Goal: Book appointment/travel/reservation

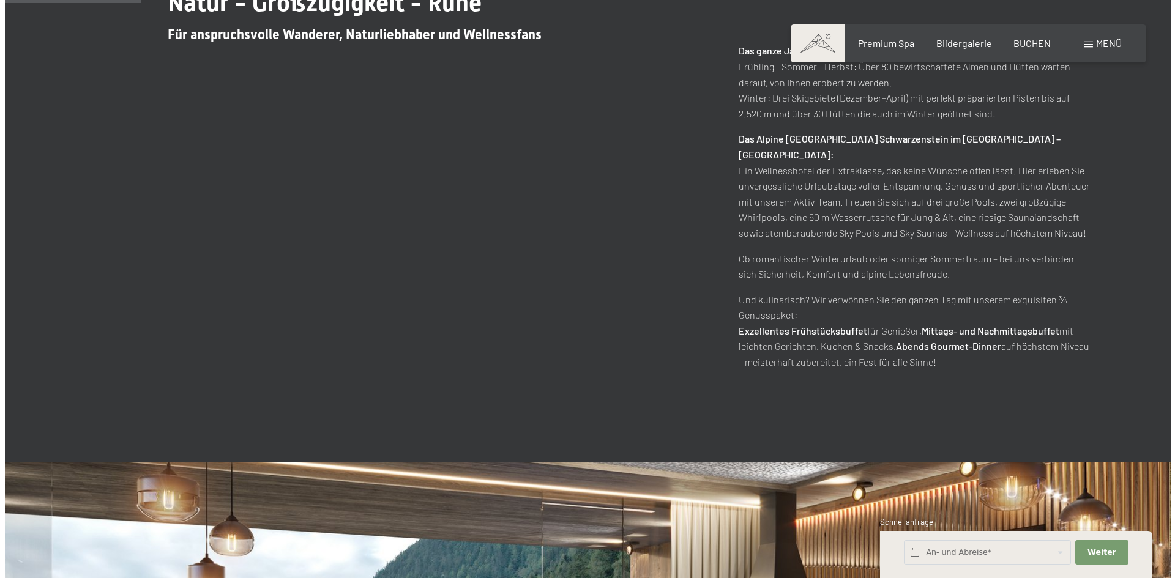
scroll to position [726, 0]
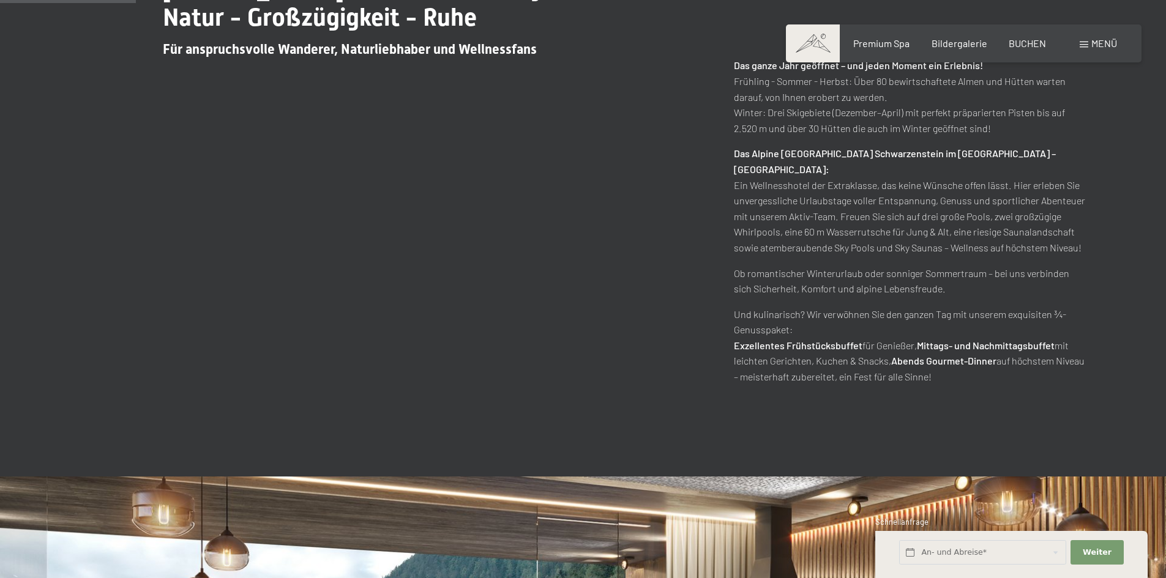
click at [1095, 42] on span "Menü" at bounding box center [1104, 43] width 26 height 12
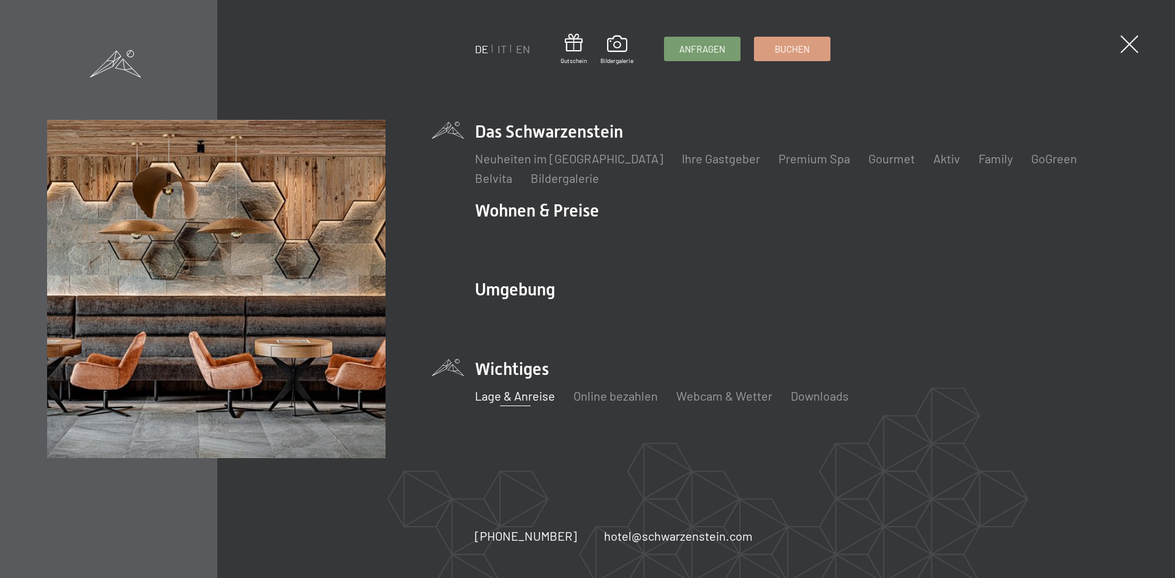
click at [525, 392] on link "Lage & Anreise" at bounding box center [515, 396] width 80 height 15
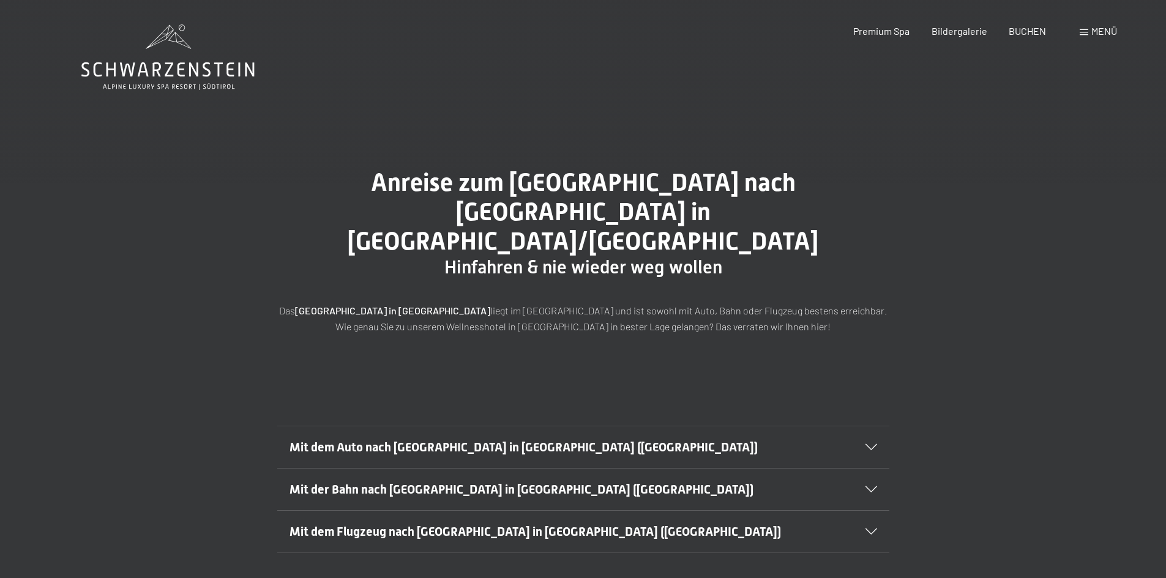
click at [1085, 30] on span at bounding box center [1084, 32] width 9 height 6
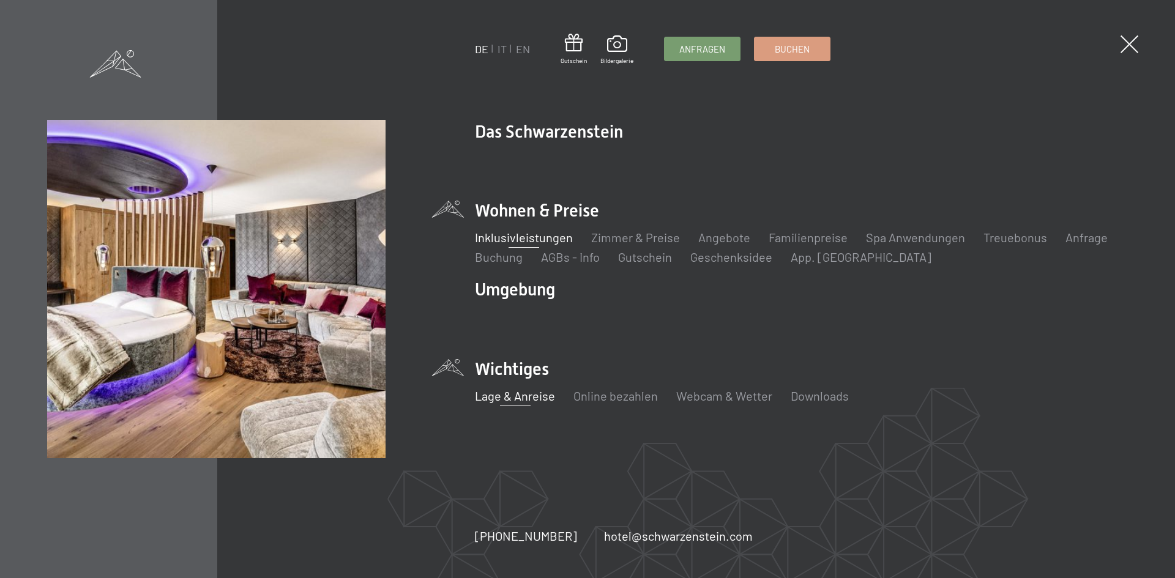
click at [545, 234] on link "Inklusivleistungen" at bounding box center [524, 237] width 98 height 15
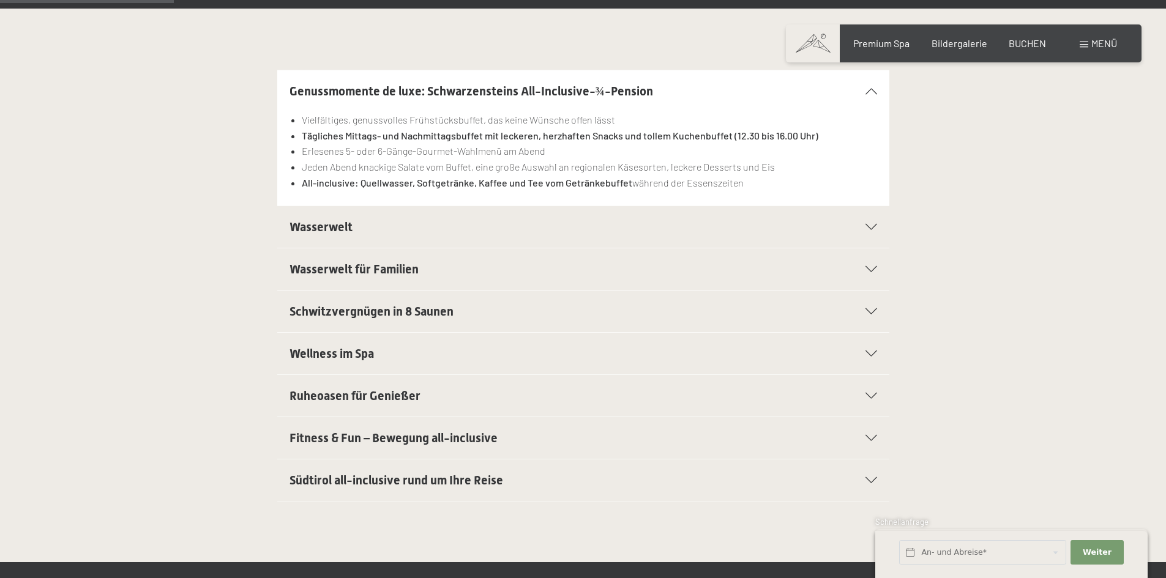
scroll to position [367, 0]
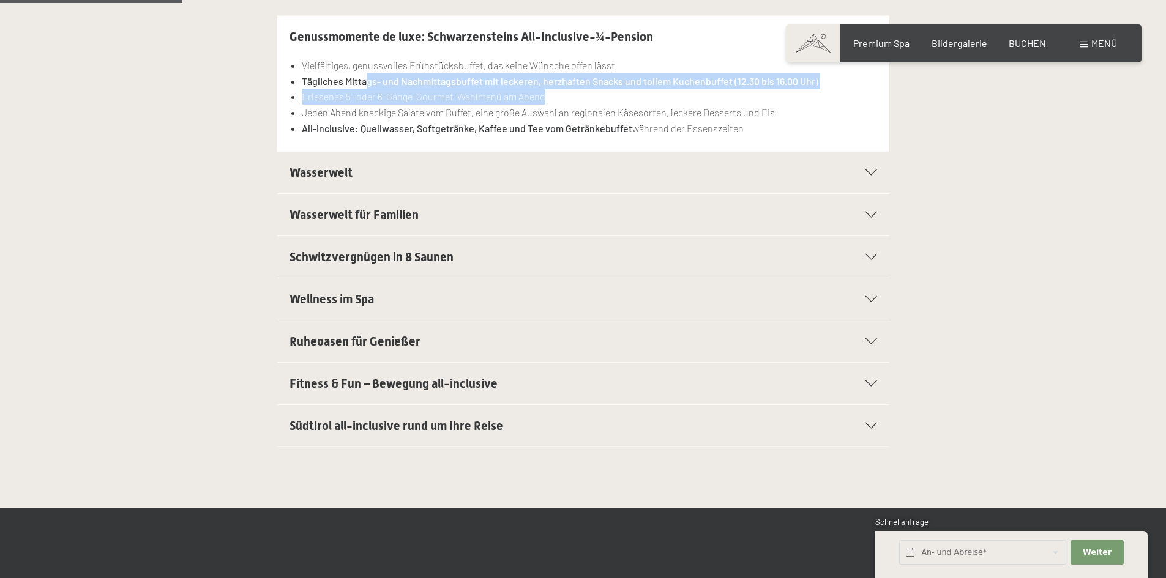
drag, startPoint x: 364, startPoint y: 76, endPoint x: 656, endPoint y: 97, distance: 292.7
click at [656, 97] on ul "Vielfältiges, genussvolles Frühstücksbuffet, das keine Wünsche offen lässt Tägl…" at bounding box center [583, 97] width 588 height 78
click at [656, 97] on li "Erlesenes 5- oder 6-Gänge-Gourmet-Wahlmenü am Abend" at bounding box center [589, 97] width 575 height 16
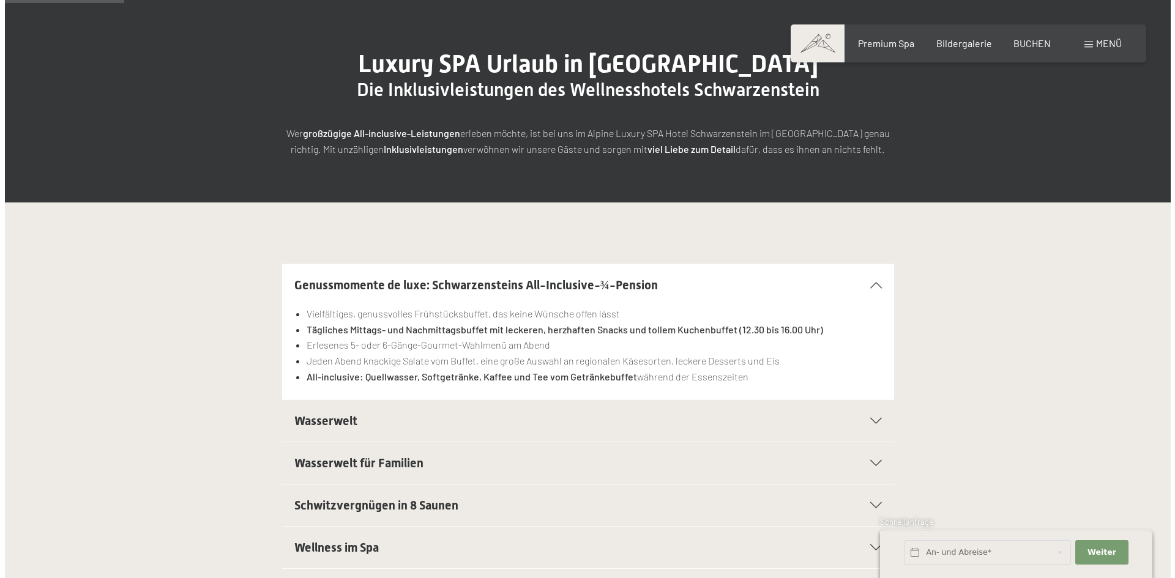
scroll to position [81, 0]
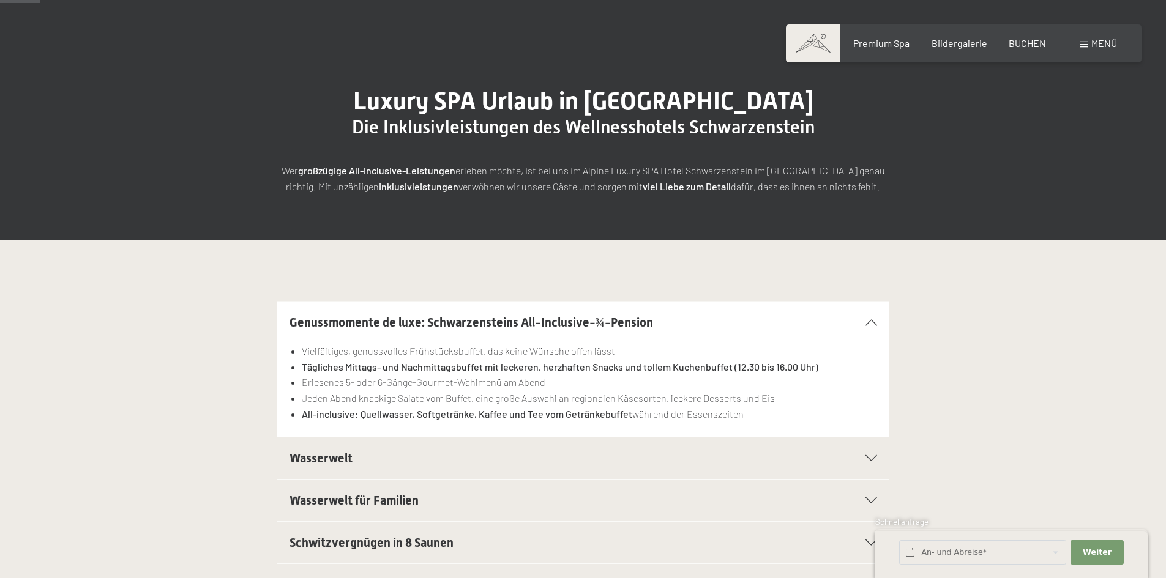
click at [1080, 41] on div "Menü" at bounding box center [1098, 43] width 37 height 13
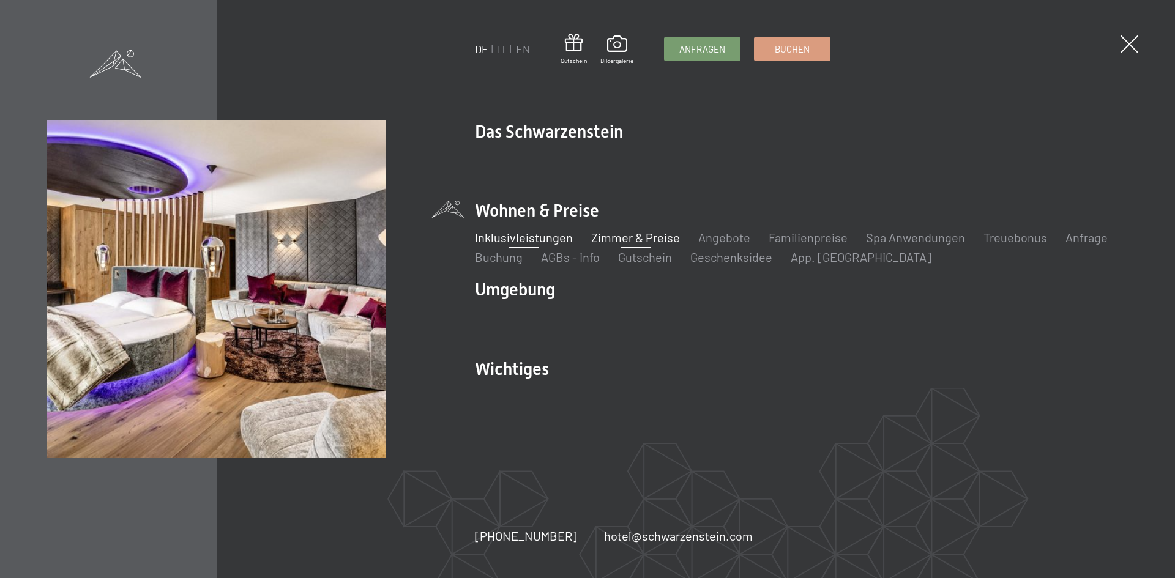
click at [629, 234] on link "Zimmer & Preise" at bounding box center [635, 237] width 89 height 15
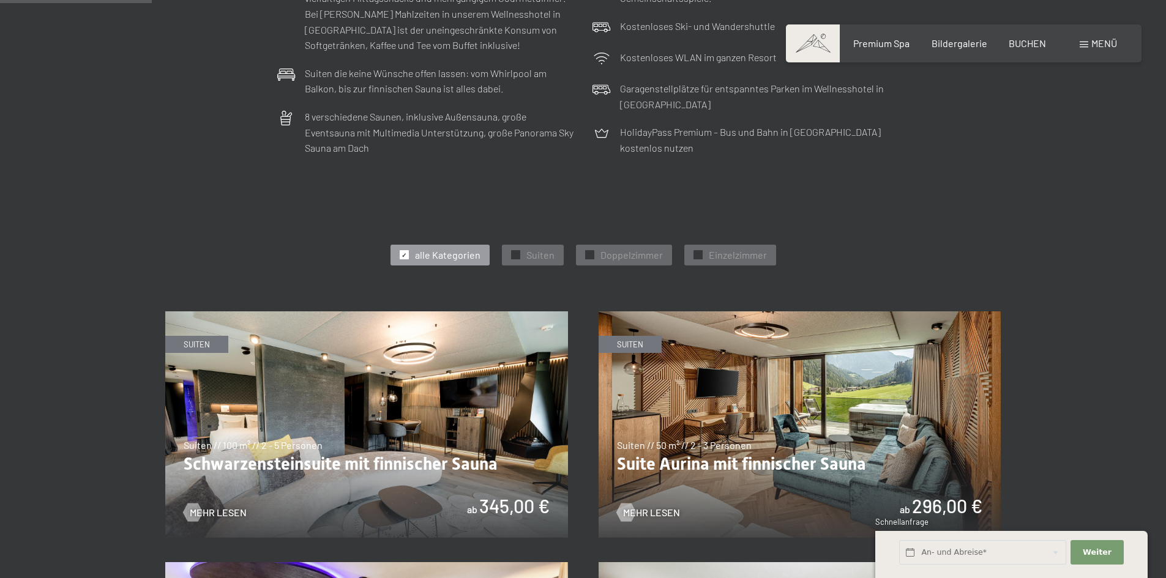
scroll to position [510, 0]
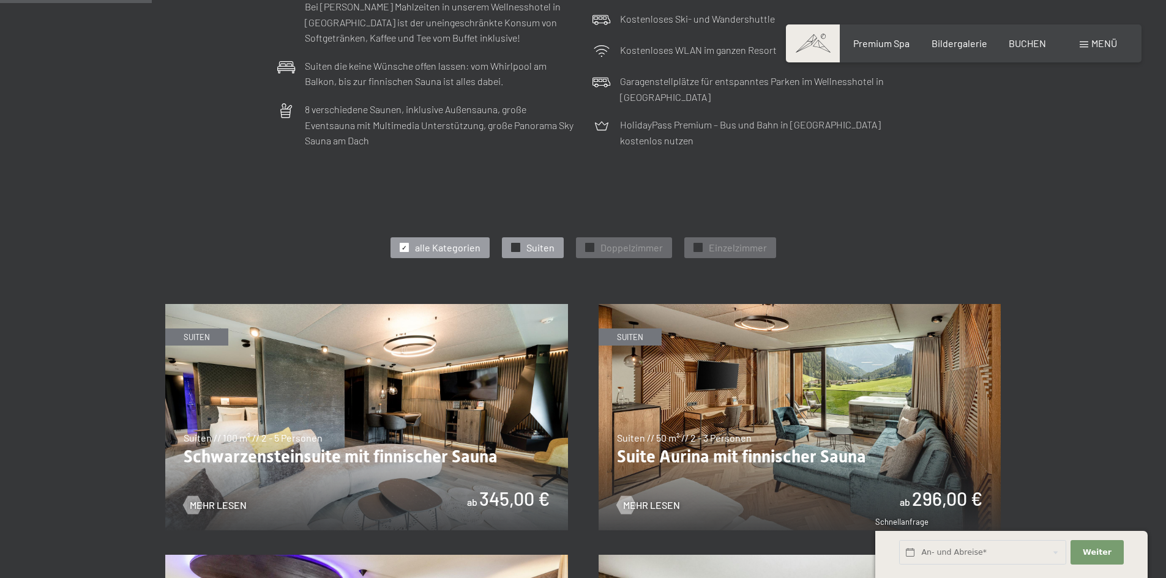
click at [540, 248] on span "Suiten" at bounding box center [540, 247] width 28 height 13
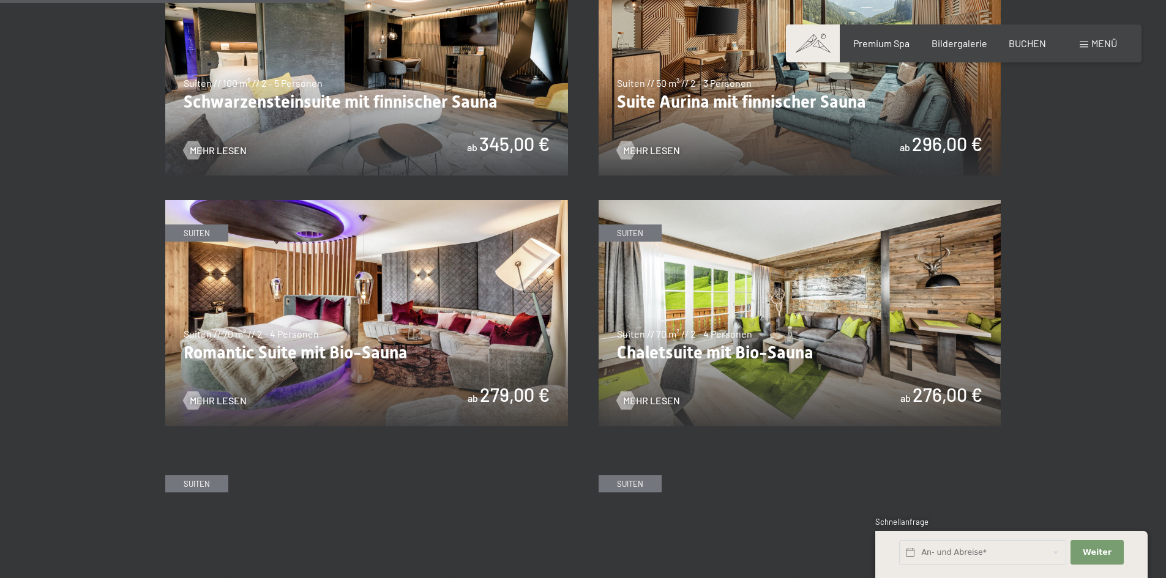
scroll to position [877, 0]
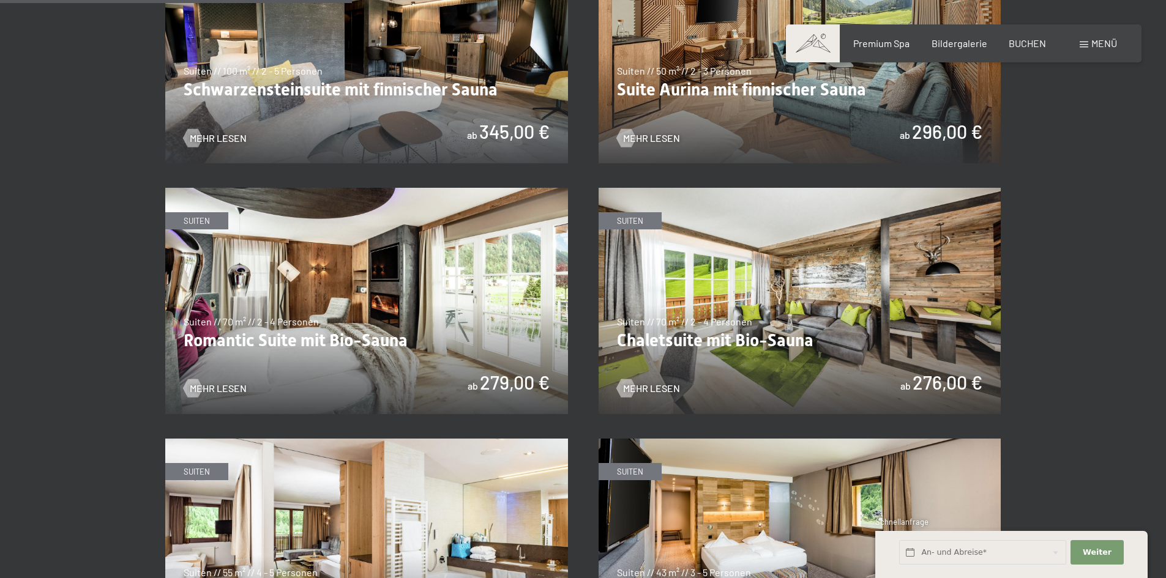
drag, startPoint x: 270, startPoint y: 342, endPoint x: 226, endPoint y: 346, distance: 44.2
click at [226, 346] on img at bounding box center [366, 301] width 403 height 226
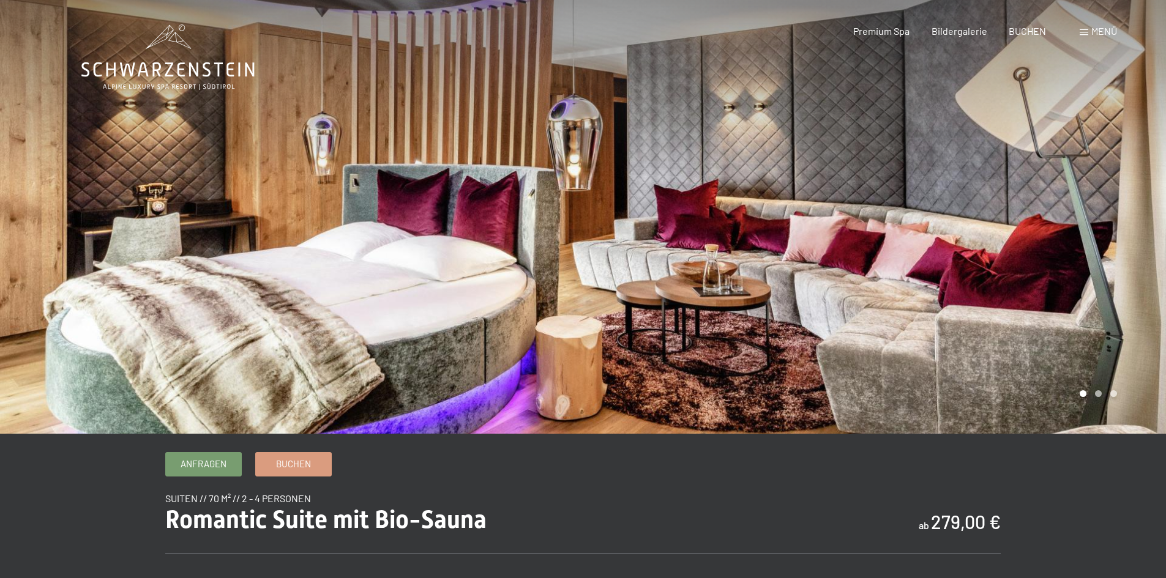
drag, startPoint x: 900, startPoint y: 263, endPoint x: 474, endPoint y: 260, distance: 426.6
click at [474, 434] on div at bounding box center [583, 434] width 1004 height 0
click at [1097, 395] on div at bounding box center [874, 217] width 583 height 434
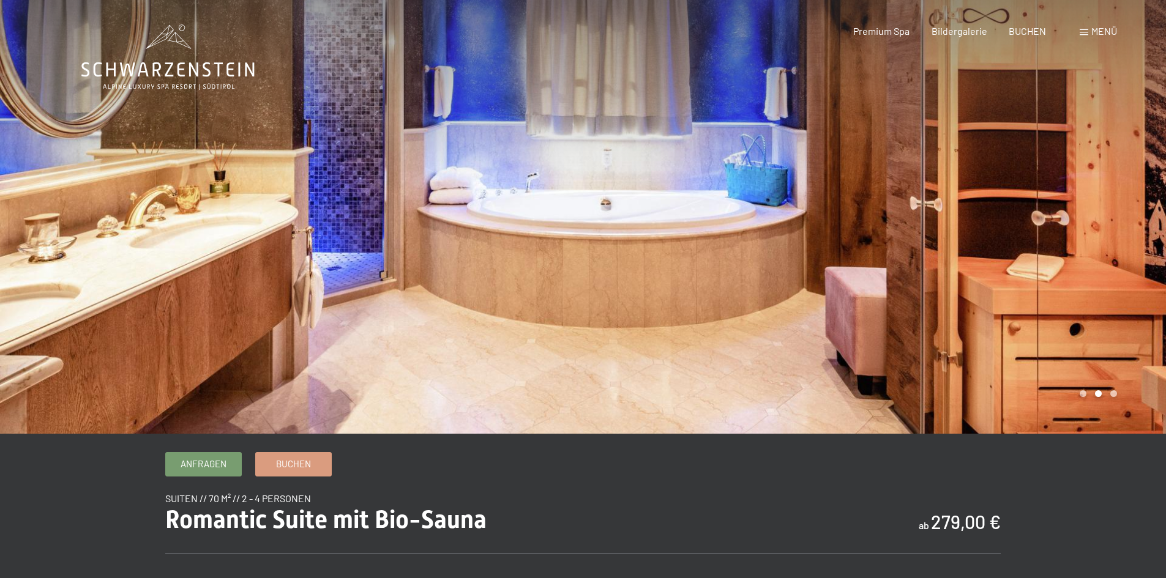
click at [1097, 395] on div at bounding box center [874, 217] width 583 height 434
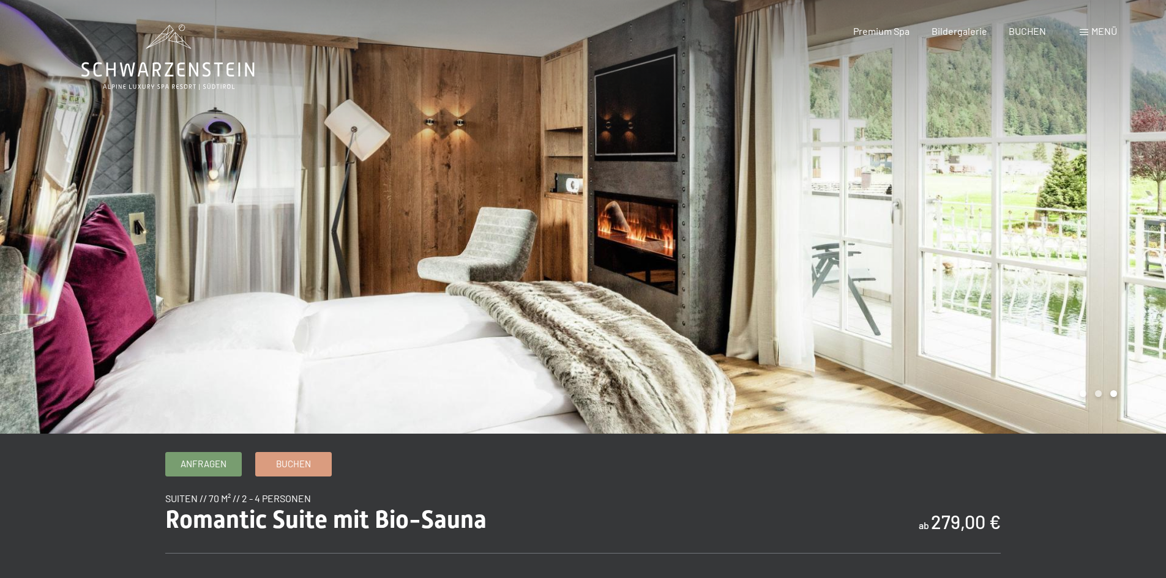
click at [1097, 395] on div at bounding box center [874, 217] width 583 height 434
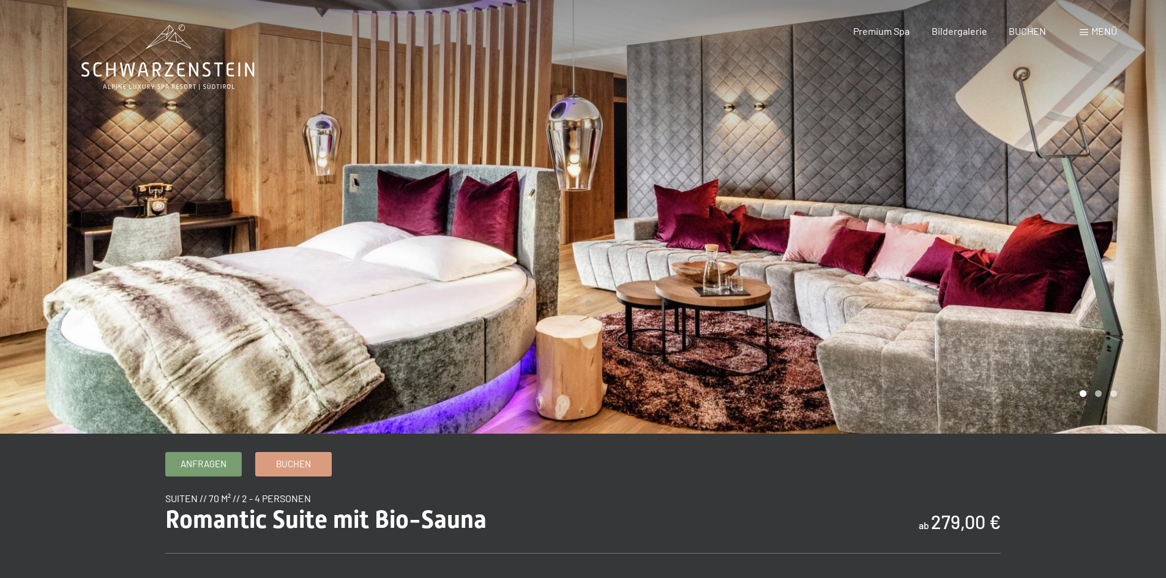
click at [1097, 395] on div at bounding box center [874, 217] width 583 height 434
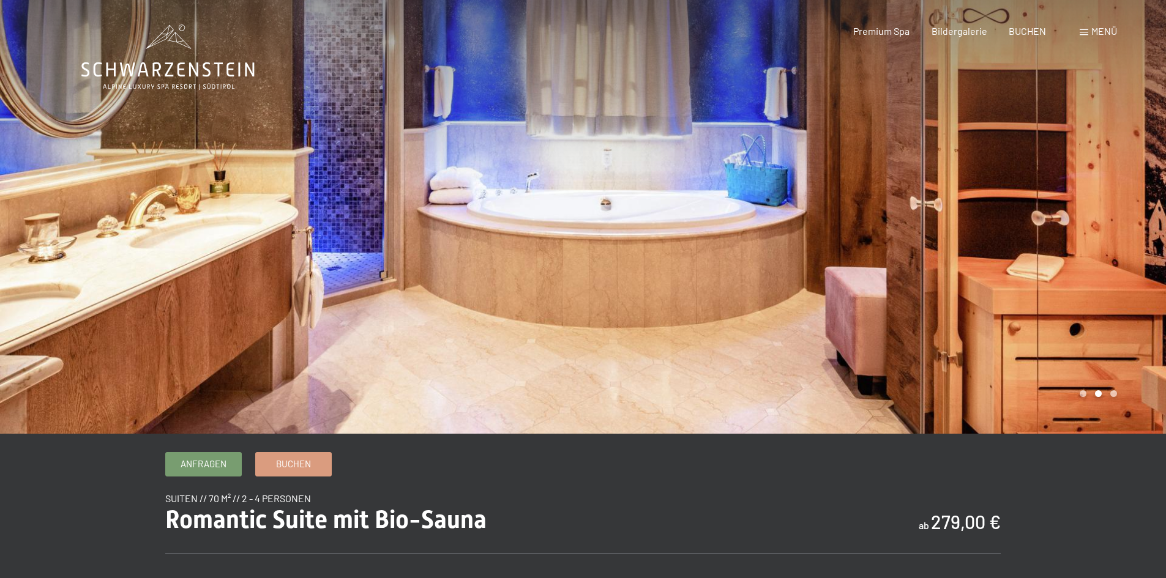
click at [1097, 395] on div at bounding box center [874, 217] width 583 height 434
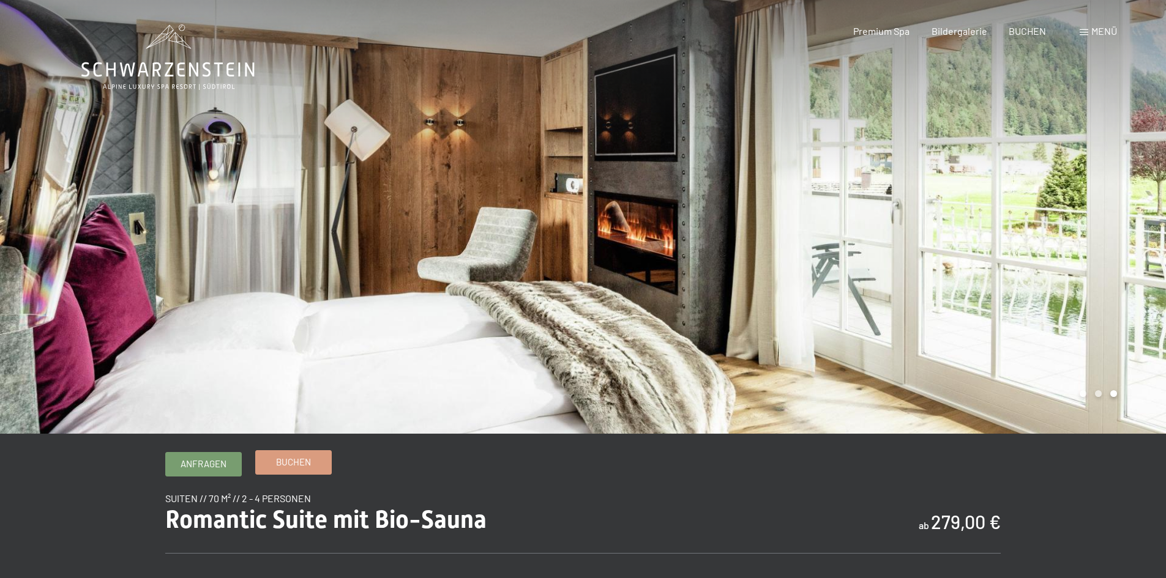
click at [291, 464] on span "Buchen" at bounding box center [293, 462] width 35 height 13
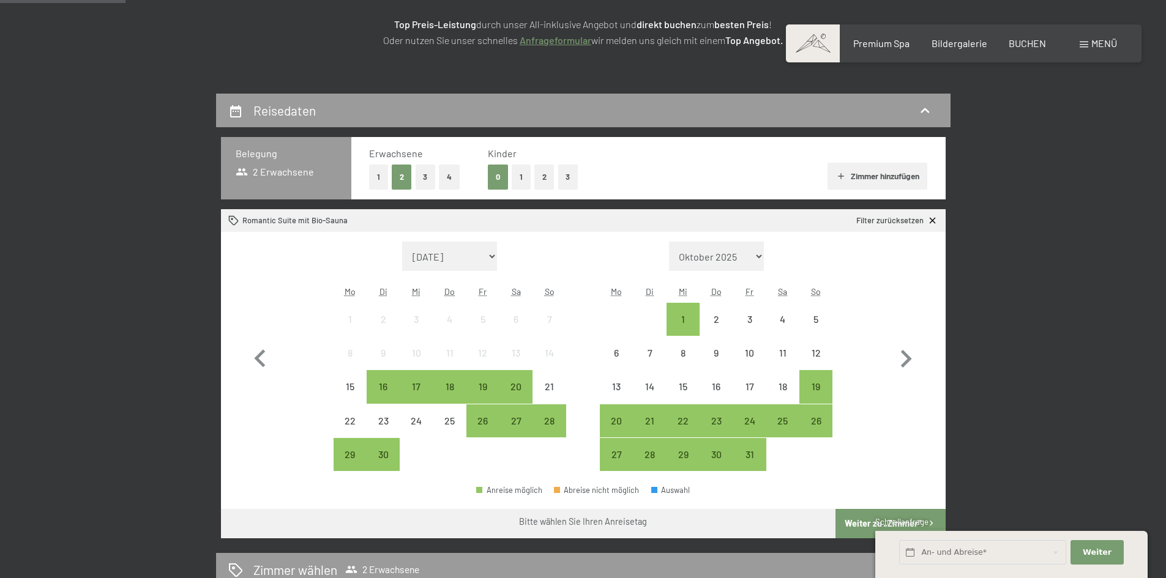
scroll to position [204, 0]
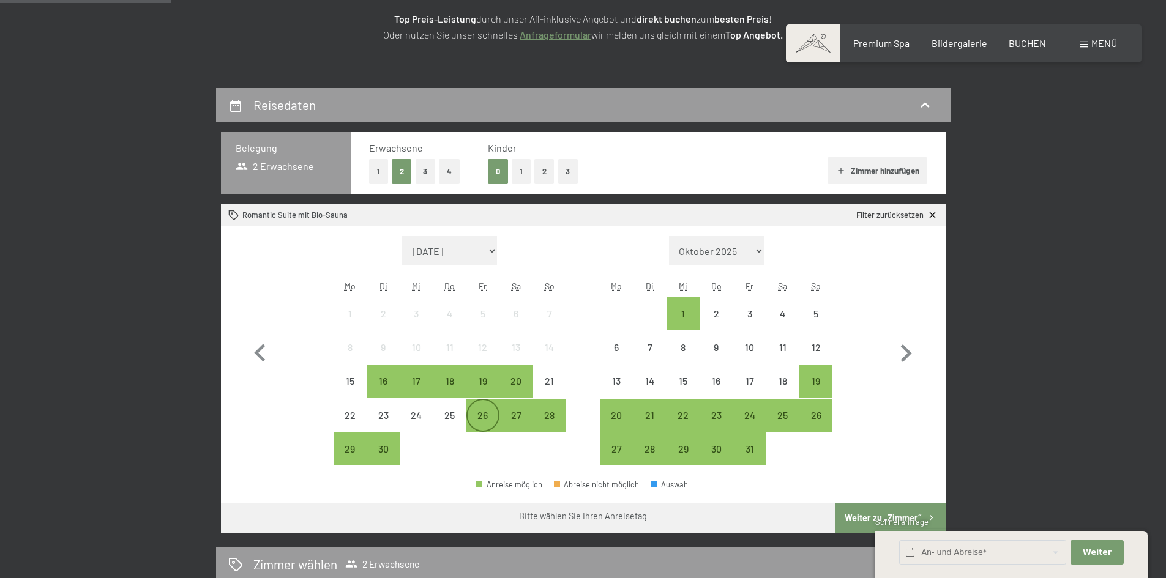
click at [476, 422] on div "26" at bounding box center [483, 426] width 31 height 31
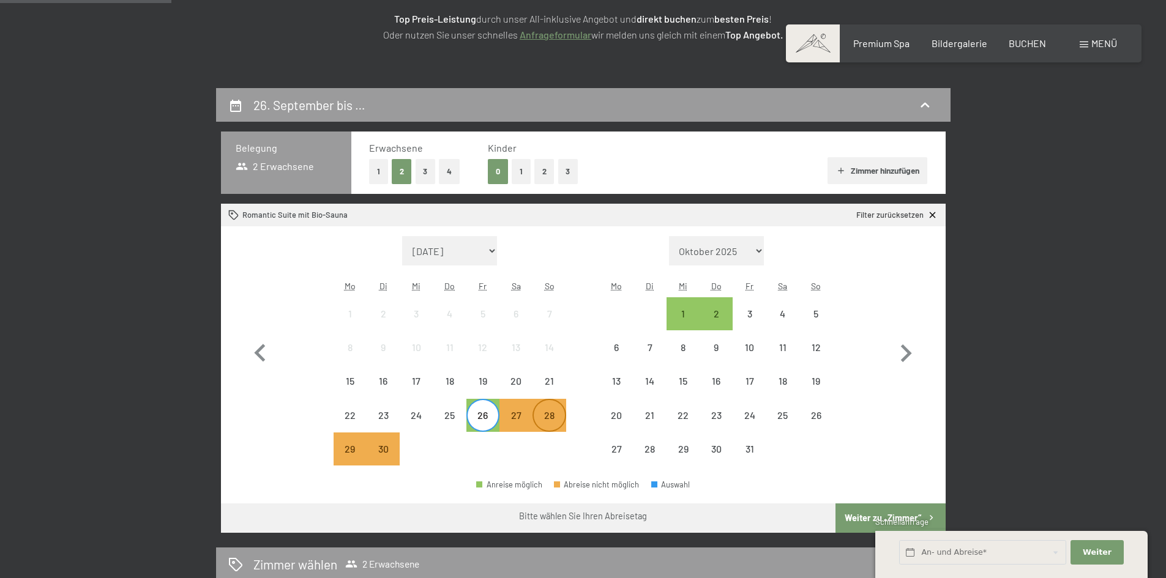
click at [555, 419] on div "28" at bounding box center [549, 426] width 31 height 31
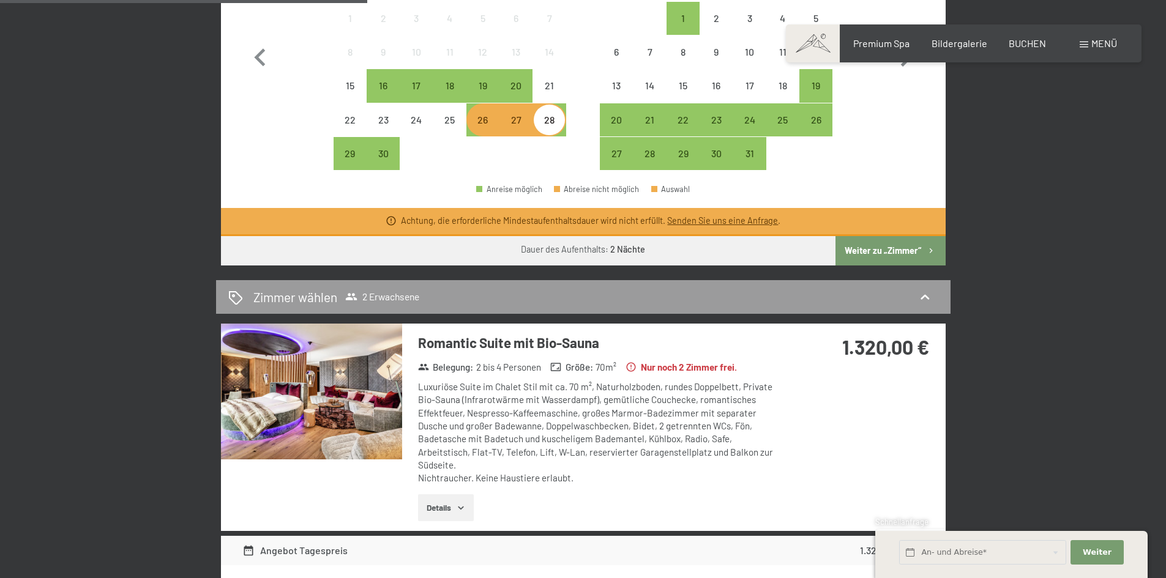
scroll to position [531, 0]
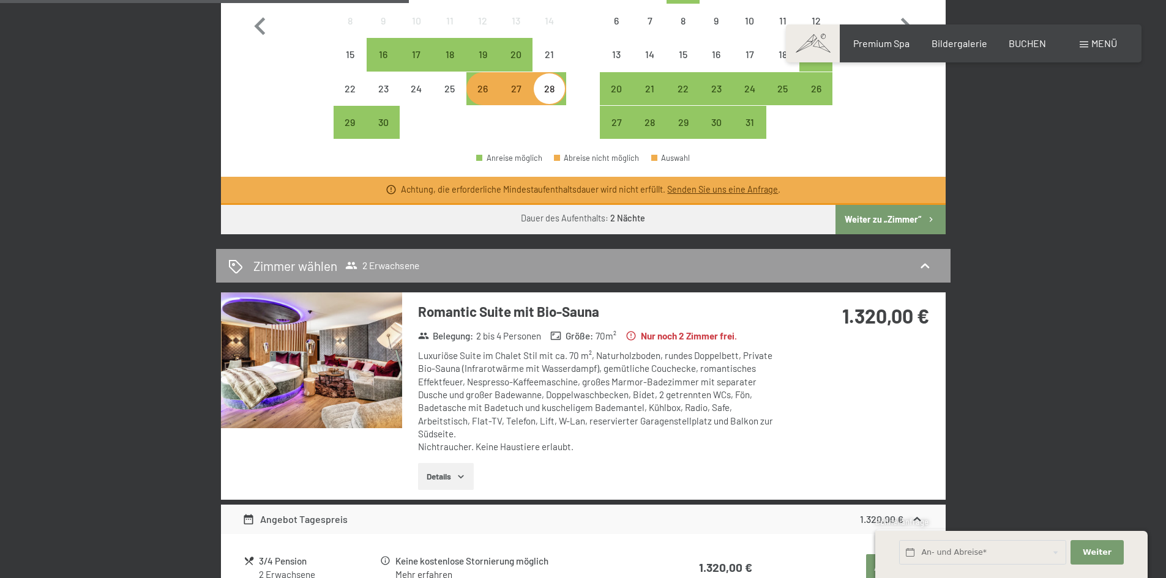
click at [881, 213] on button "Weiter zu „Zimmer“" at bounding box center [890, 219] width 110 height 29
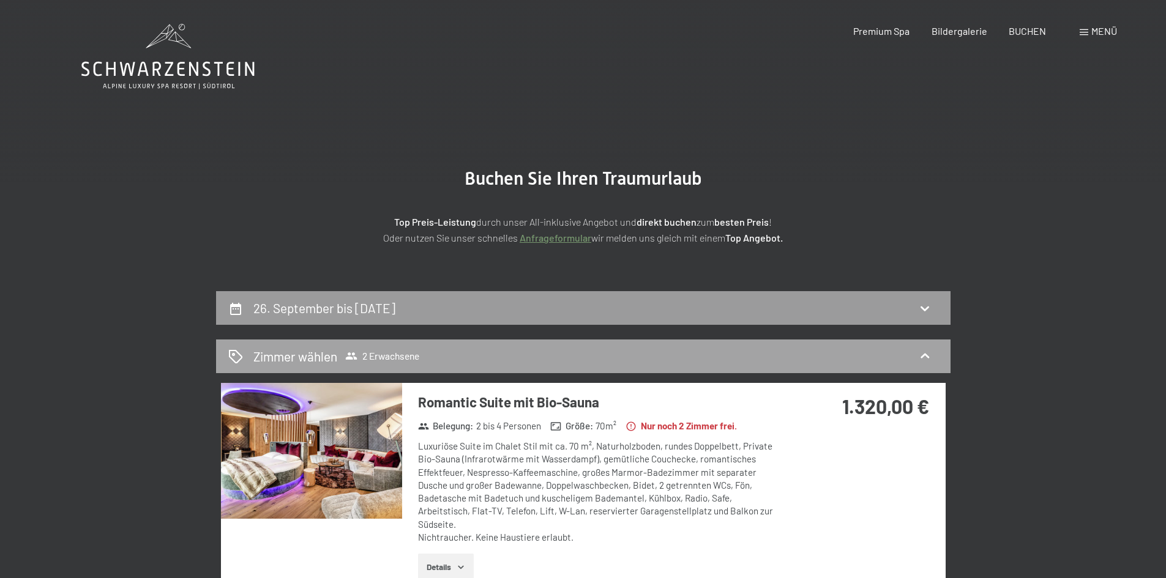
scroll to position [0, 0]
